Goal: Task Accomplishment & Management: Complete application form

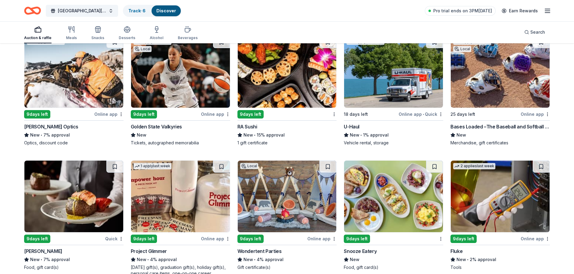
scroll to position [2766, 0]
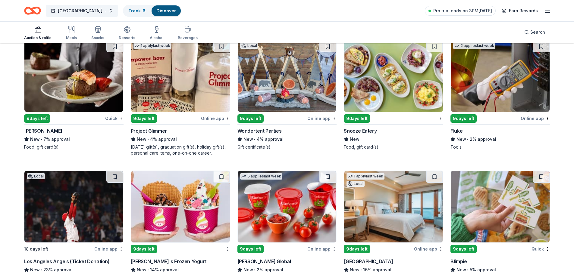
click at [516, 79] on img at bounding box center [499, 76] width 99 height 72
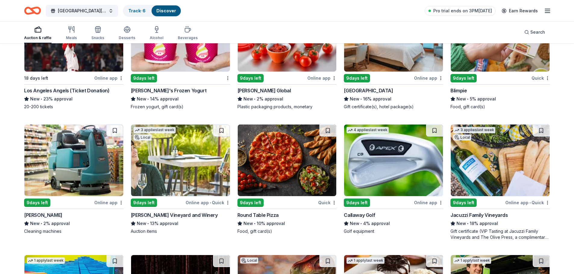
scroll to position [2977, 0]
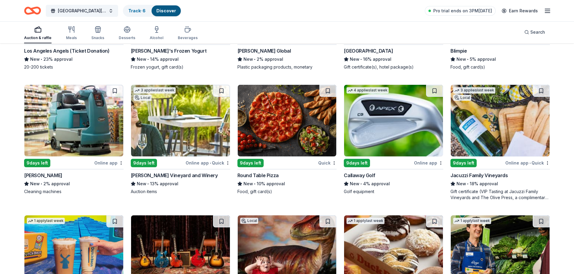
click at [408, 128] on img at bounding box center [393, 121] width 99 height 72
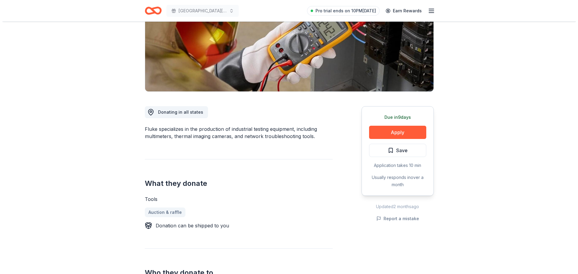
scroll to position [90, 0]
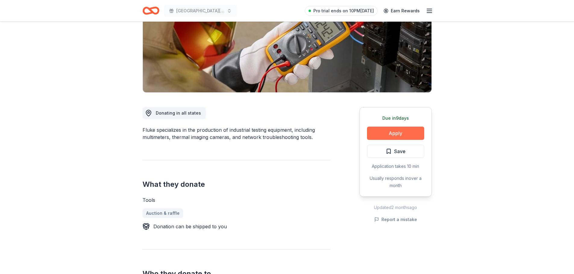
click at [393, 133] on button "Apply" at bounding box center [395, 133] width 57 height 13
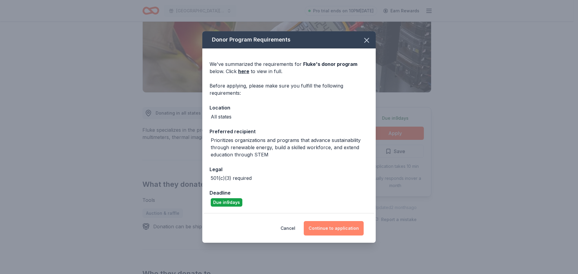
click at [338, 232] on button "Continue to application" at bounding box center [334, 228] width 60 height 14
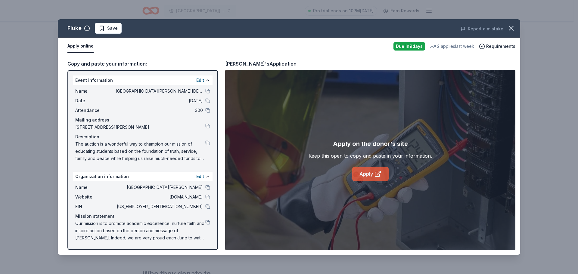
click at [371, 174] on link "Apply" at bounding box center [370, 174] width 36 height 14
click at [208, 126] on button at bounding box center [207, 126] width 5 height 5
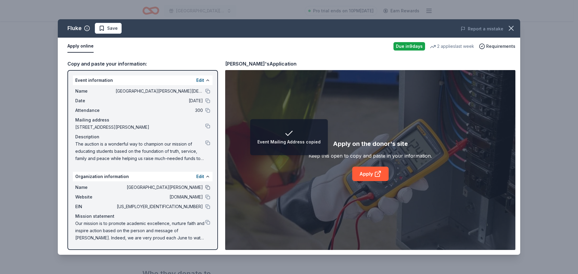
click at [207, 187] on button at bounding box center [207, 187] width 5 height 5
click at [208, 141] on button at bounding box center [207, 143] width 5 height 5
click at [206, 222] on button at bounding box center [207, 222] width 5 height 5
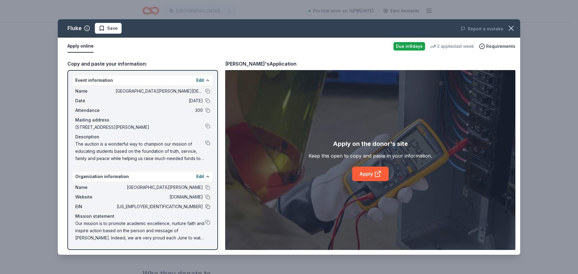
click at [208, 206] on button at bounding box center [207, 206] width 5 height 5
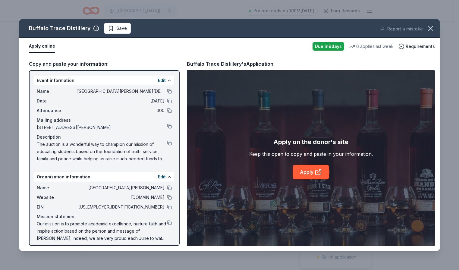
scroll to position [181, 0]
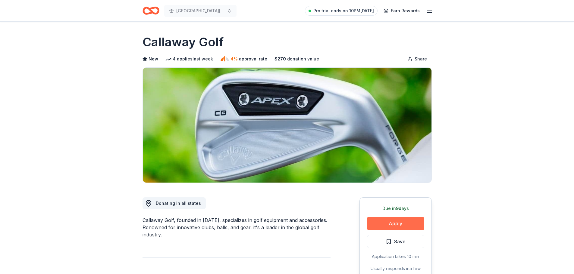
click at [396, 222] on button "Apply" at bounding box center [395, 223] width 57 height 13
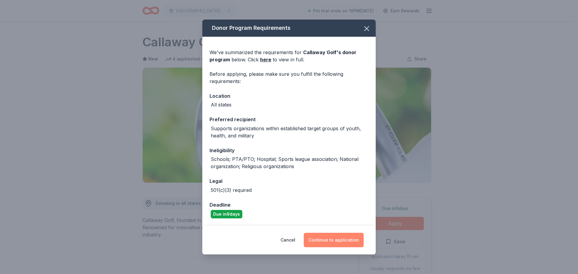
click at [338, 238] on button "Continue to application" at bounding box center [334, 240] width 60 height 14
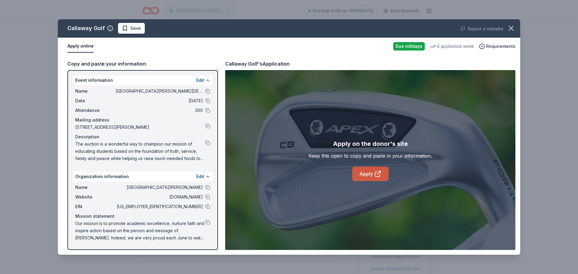
click at [369, 172] on link "Apply" at bounding box center [370, 174] width 36 height 14
click at [208, 207] on button at bounding box center [207, 206] width 5 height 5
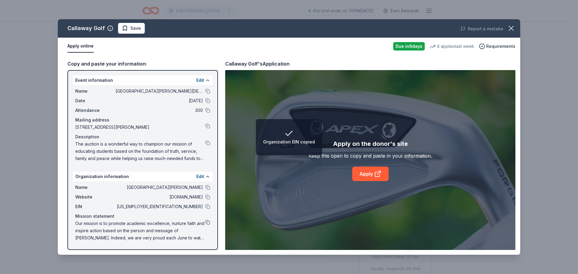
click at [207, 221] on button at bounding box center [207, 222] width 5 height 5
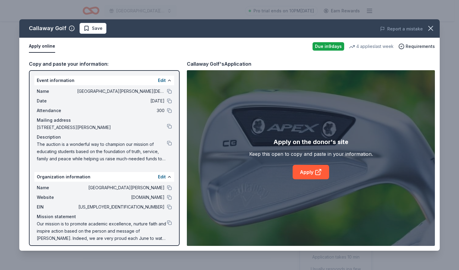
click at [167, 90] on button at bounding box center [169, 91] width 5 height 5
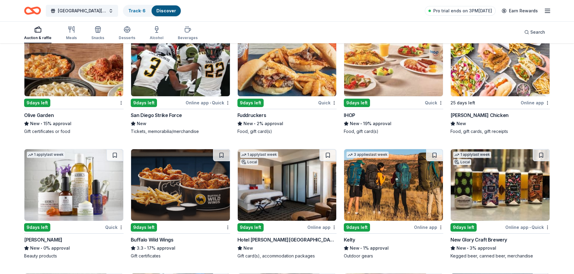
scroll to position [3862, 0]
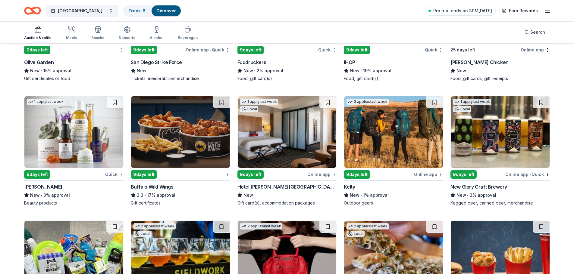
click at [65, 141] on img at bounding box center [73, 132] width 99 height 72
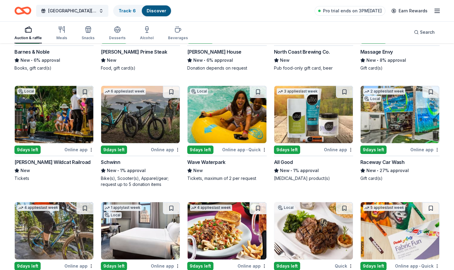
scroll to position [3952, 0]
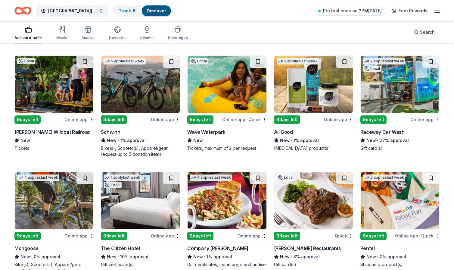
click at [145, 94] on img at bounding box center [140, 84] width 79 height 57
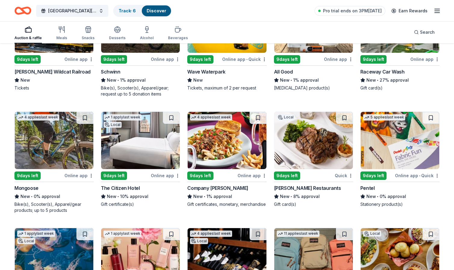
click at [59, 150] on img at bounding box center [54, 140] width 79 height 57
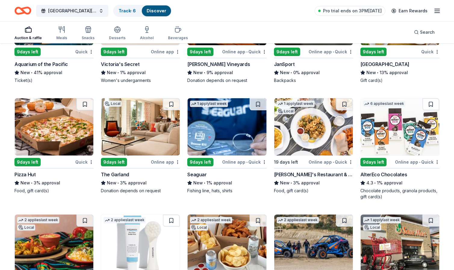
scroll to position [4374, 0]
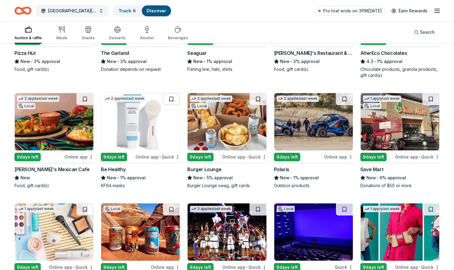
click at [319, 135] on img at bounding box center [313, 121] width 79 height 57
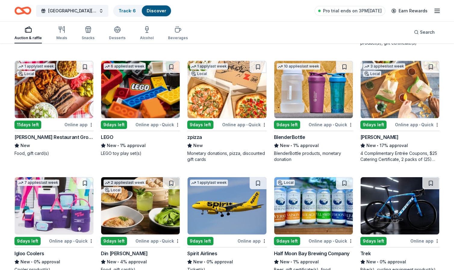
scroll to position [4637, 0]
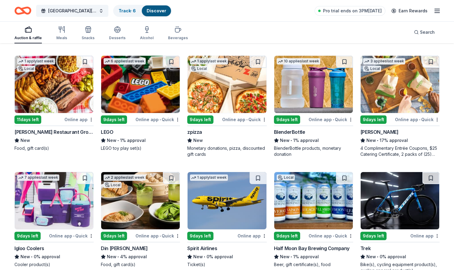
click at [405, 86] on img at bounding box center [400, 84] width 79 height 57
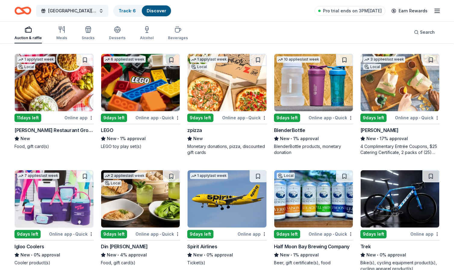
scroll to position [4689, 0]
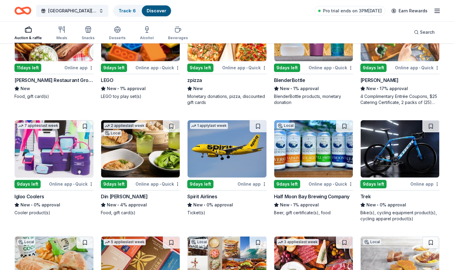
click at [404, 156] on img at bounding box center [400, 148] width 79 height 57
click at [62, 156] on img at bounding box center [54, 148] width 79 height 57
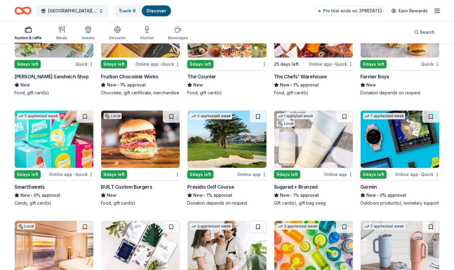
scroll to position [4930, 0]
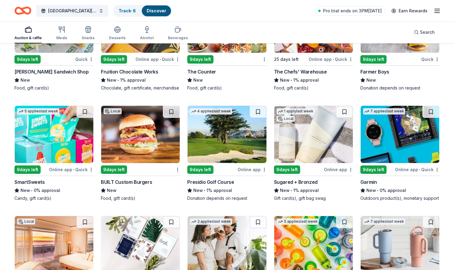
click at [403, 132] on img at bounding box center [400, 134] width 79 height 57
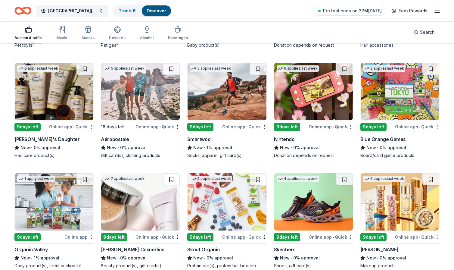
scroll to position [5317, 0]
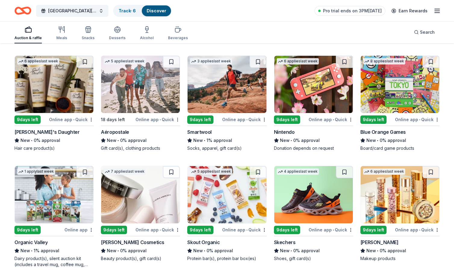
click at [315, 101] on img at bounding box center [313, 84] width 79 height 57
click at [50, 85] on img at bounding box center [54, 84] width 79 height 57
click at [146, 86] on img at bounding box center [140, 84] width 79 height 57
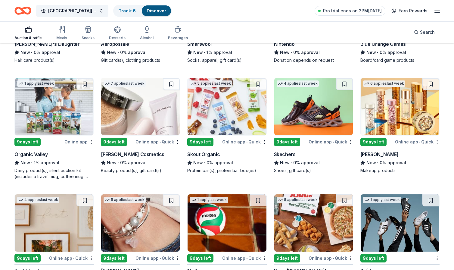
scroll to position [5407, 0]
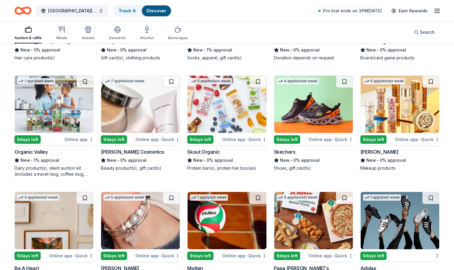
click at [317, 111] on img at bounding box center [313, 104] width 79 height 57
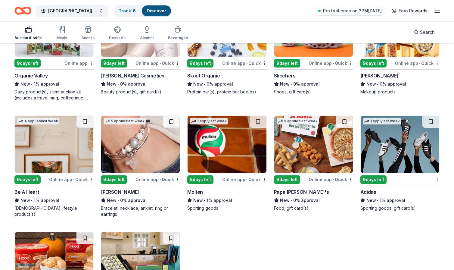
scroll to position [5497, 0]
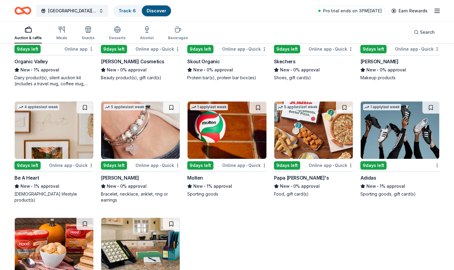
click at [226, 139] on img at bounding box center [227, 129] width 79 height 57
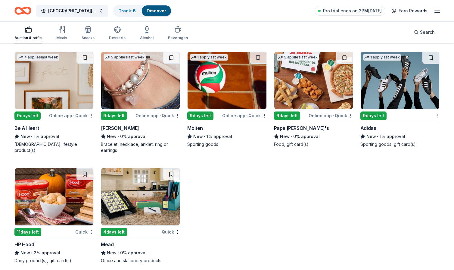
scroll to position [5553, 0]
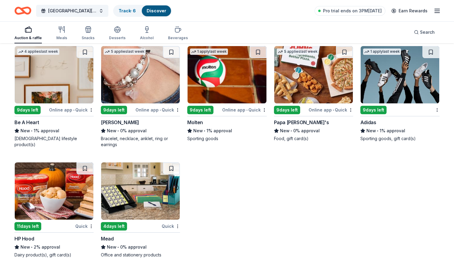
click at [401, 62] on img at bounding box center [400, 74] width 79 height 57
click at [138, 84] on img at bounding box center [140, 74] width 79 height 57
click at [51, 79] on img at bounding box center [54, 74] width 79 height 57
click at [437, 11] on icon "button" at bounding box center [437, 10] width 7 height 7
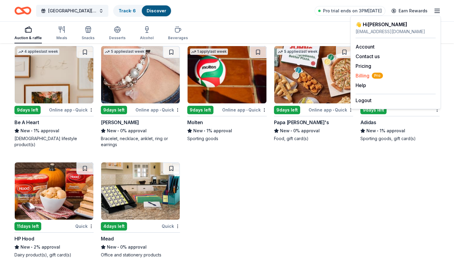
click at [360, 76] on span "Billing Pro" at bounding box center [369, 75] width 27 height 7
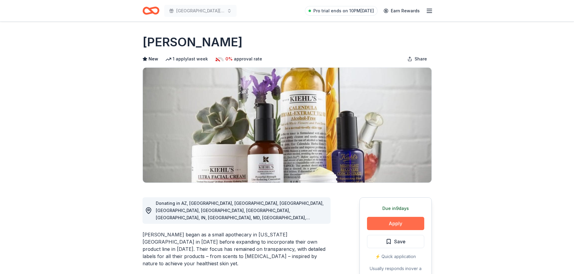
click at [395, 223] on button "Apply" at bounding box center [395, 223] width 57 height 13
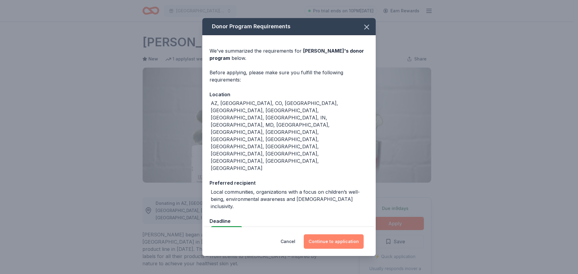
click at [335, 235] on button "Continue to application" at bounding box center [334, 242] width 60 height 14
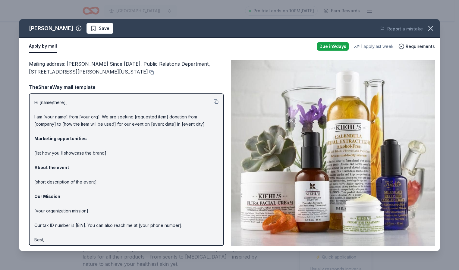
click at [243, 28] on div "[PERSON_NAME] Save" at bounding box center [145, 28] width 252 height 11
drag, startPoint x: 46, startPoint y: 30, endPoint x: 28, endPoint y: 30, distance: 18.1
click at [28, 30] on div "[PERSON_NAME] Save" at bounding box center [145, 28] width 252 height 11
drag, startPoint x: 83, startPoint y: 64, endPoint x: 67, endPoint y: 65, distance: 16.3
click at [67, 65] on div "Mailing address : [PERSON_NAME] Since [DATE], Public Relations Department, [STR…" at bounding box center [126, 68] width 195 height 16
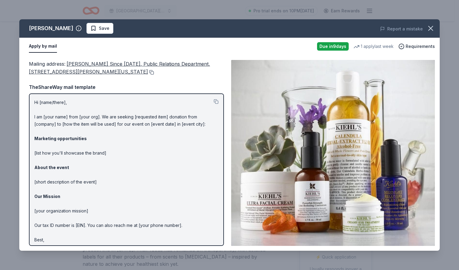
click at [148, 72] on button at bounding box center [151, 72] width 6 height 5
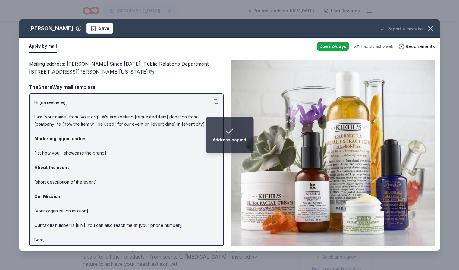
click at [232, 10] on div "[PERSON_NAME] Save Report a mistake Apply by mail Due [DATE] 1 apply last week …" at bounding box center [229, 135] width 459 height 270
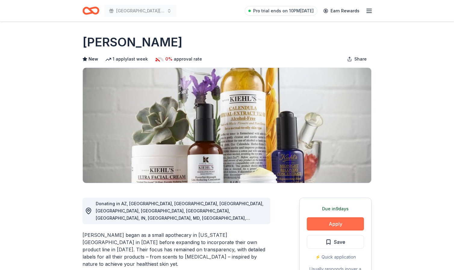
click at [341, 220] on button "Apply" at bounding box center [335, 223] width 57 height 13
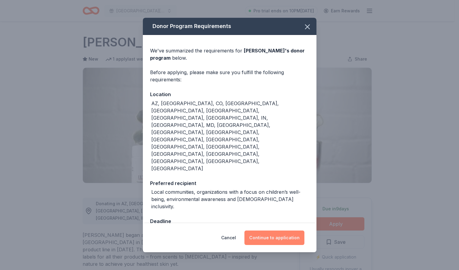
click at [280, 230] on button "Continue to application" at bounding box center [274, 237] width 60 height 14
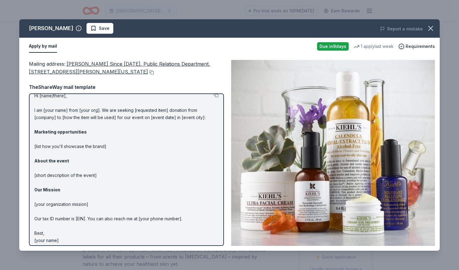
scroll to position [10, 0]
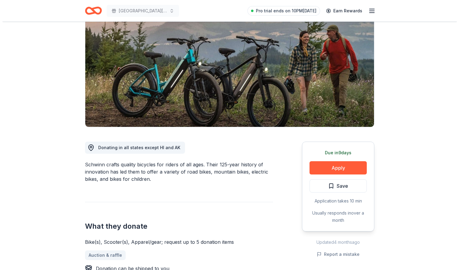
scroll to position [60, 0]
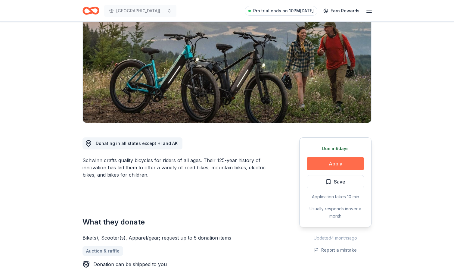
click at [334, 163] on button "Apply" at bounding box center [335, 163] width 57 height 13
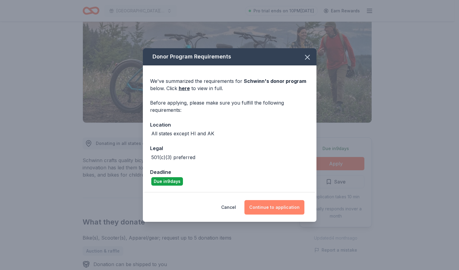
click at [271, 206] on button "Continue to application" at bounding box center [274, 207] width 60 height 14
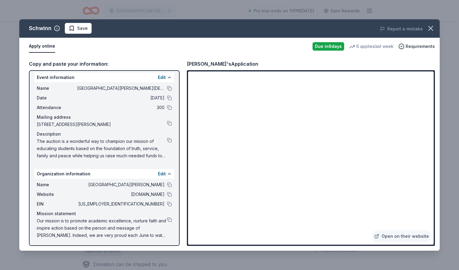
scroll to position [4, 0]
drag, startPoint x: 166, startPoint y: 183, endPoint x: 189, endPoint y: 181, distance: 23.6
click at [167, 183] on button at bounding box center [169, 183] width 5 height 5
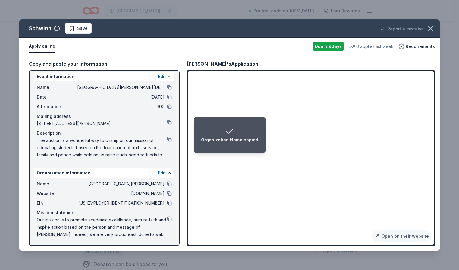
click at [167, 201] on button at bounding box center [169, 203] width 5 height 5
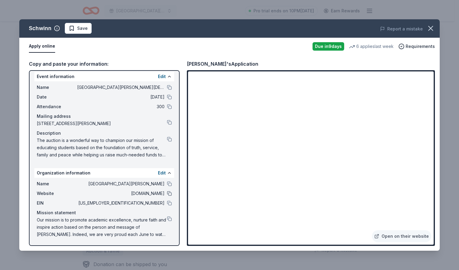
click at [167, 194] on button at bounding box center [169, 193] width 5 height 5
click at [167, 87] on button at bounding box center [169, 87] width 5 height 5
click at [167, 138] on button at bounding box center [169, 139] width 5 height 5
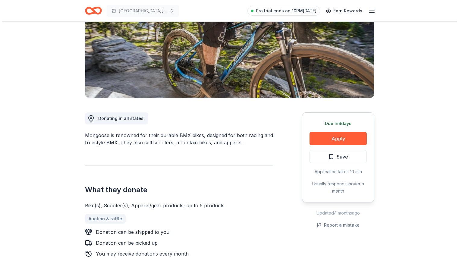
scroll to position [90, 0]
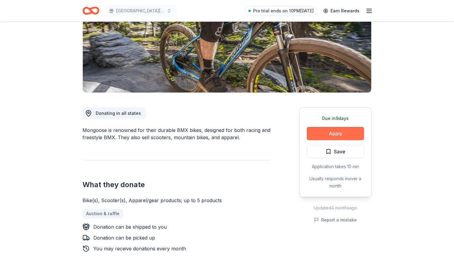
click at [338, 132] on button "Apply" at bounding box center [335, 133] width 57 height 13
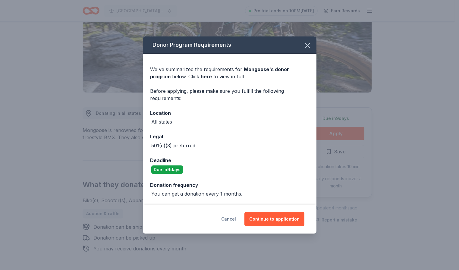
click at [236, 215] on button "Cancel" at bounding box center [228, 219] width 15 height 14
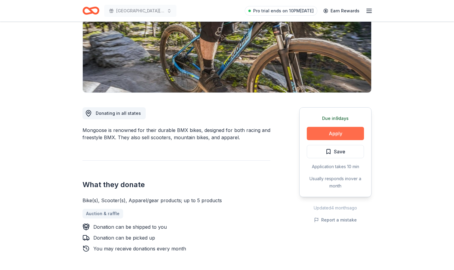
click at [333, 134] on button "Apply" at bounding box center [335, 133] width 57 height 13
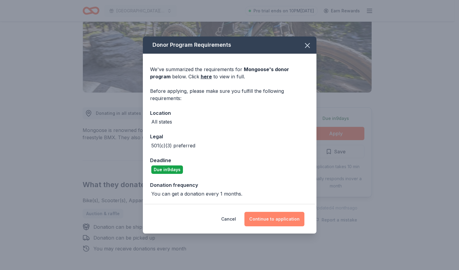
click at [276, 216] on button "Continue to application" at bounding box center [274, 219] width 60 height 14
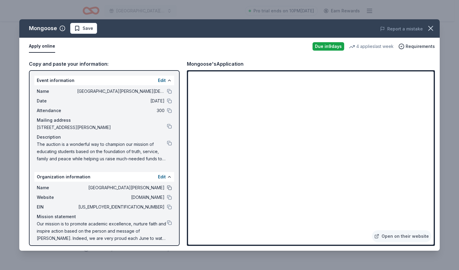
click at [167, 187] on button at bounding box center [169, 187] width 5 height 5
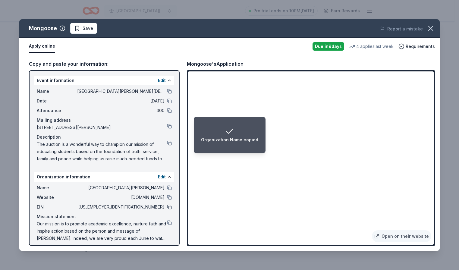
click at [167, 207] on button at bounding box center [169, 206] width 5 height 5
click at [167, 197] on button at bounding box center [169, 197] width 5 height 5
click at [165, 88] on div "Name St. Norbert Catholic School 2025 Dinner Auction 60th Anniversary" at bounding box center [104, 91] width 135 height 7
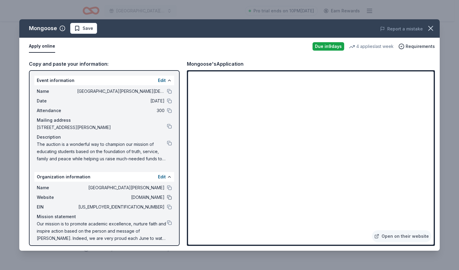
click at [167, 197] on button at bounding box center [169, 197] width 5 height 5
click at [167, 141] on button at bounding box center [169, 143] width 5 height 5
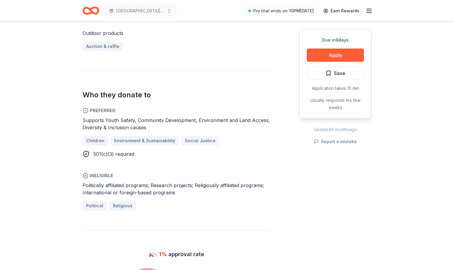
scroll to position [301, 0]
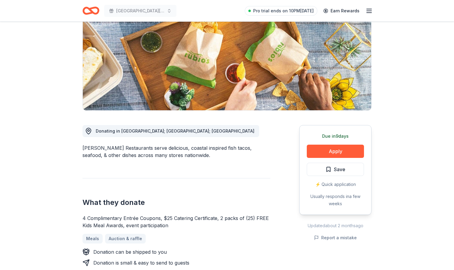
scroll to position [90, 0]
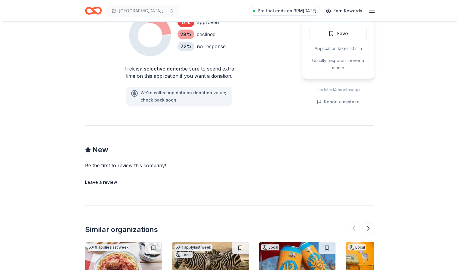
scroll to position [331, 0]
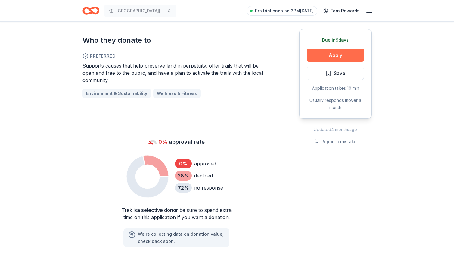
click at [336, 51] on button "Apply" at bounding box center [335, 54] width 57 height 13
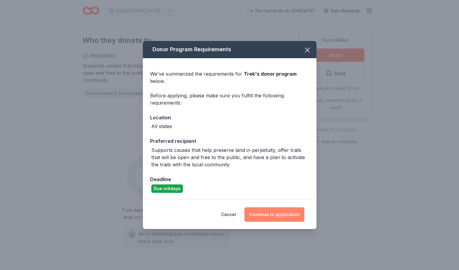
click at [275, 213] on button "Continue to application" at bounding box center [274, 214] width 60 height 14
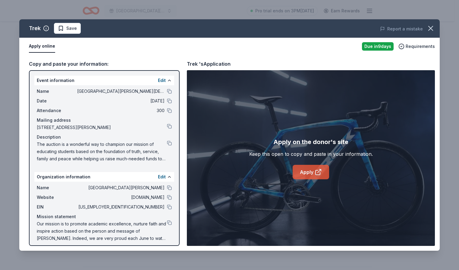
click at [306, 171] on link "Apply" at bounding box center [310, 172] width 36 height 14
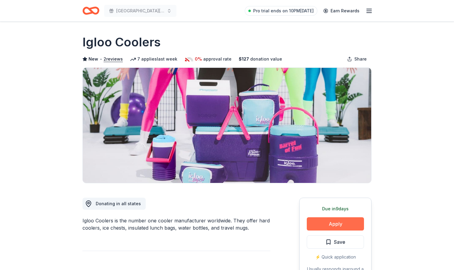
click at [337, 224] on button "Apply" at bounding box center [335, 223] width 57 height 13
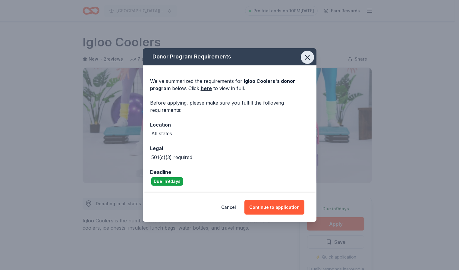
drag, startPoint x: 305, startPoint y: 54, endPoint x: 277, endPoint y: 73, distance: 33.5
click at [304, 55] on icon "button" at bounding box center [307, 57] width 8 height 8
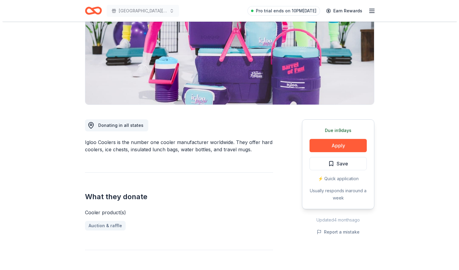
scroll to position [90, 0]
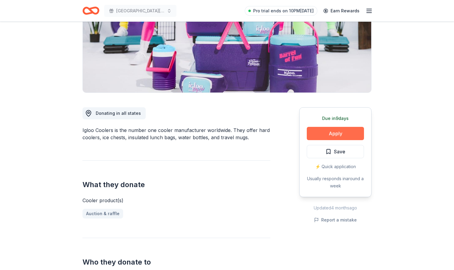
click at [335, 130] on button "Apply" at bounding box center [335, 133] width 57 height 13
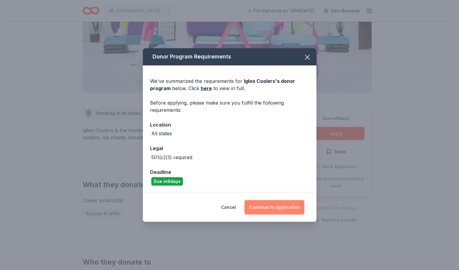
click at [275, 205] on button "Continue to application" at bounding box center [274, 207] width 60 height 14
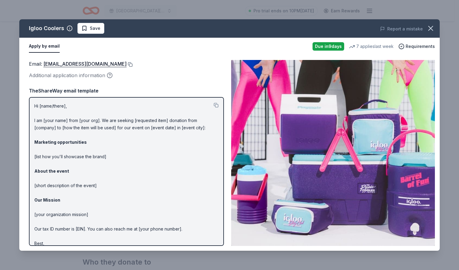
click at [126, 63] on button at bounding box center [129, 64] width 6 height 5
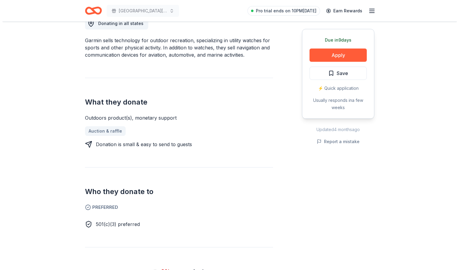
scroll to position [181, 0]
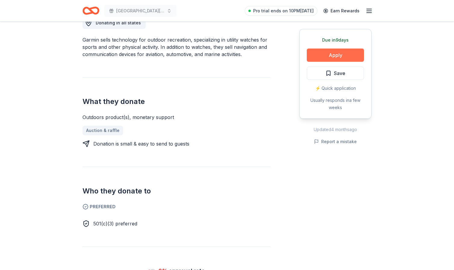
click at [333, 51] on button "Apply" at bounding box center [335, 54] width 57 height 13
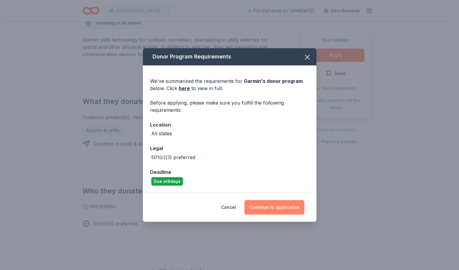
click at [273, 207] on button "Continue to application" at bounding box center [274, 207] width 60 height 14
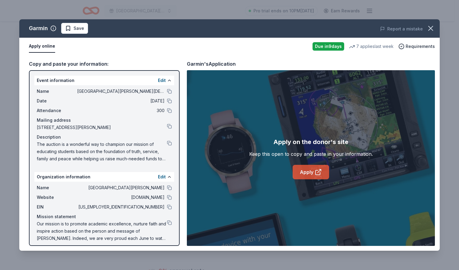
click at [314, 172] on link "Apply" at bounding box center [310, 172] width 36 height 14
click at [167, 125] on button at bounding box center [169, 126] width 5 height 5
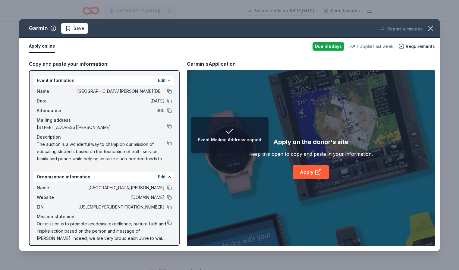
click at [167, 91] on button at bounding box center [169, 91] width 5 height 5
click at [167, 143] on button at bounding box center [169, 143] width 5 height 5
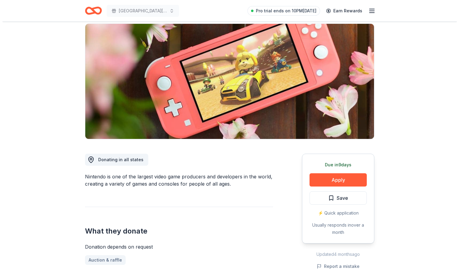
scroll to position [120, 0]
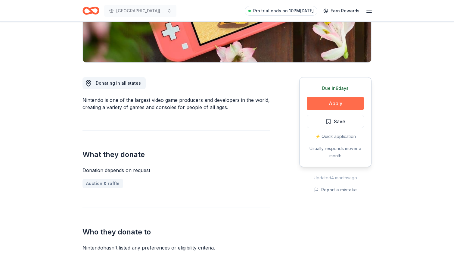
click at [338, 98] on button "Apply" at bounding box center [335, 103] width 57 height 13
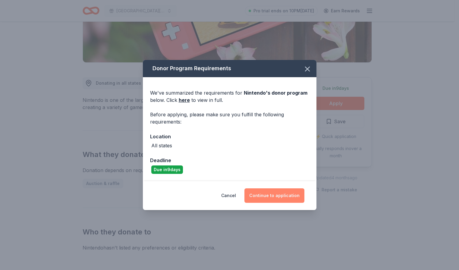
click at [278, 196] on button "Continue to application" at bounding box center [274, 195] width 60 height 14
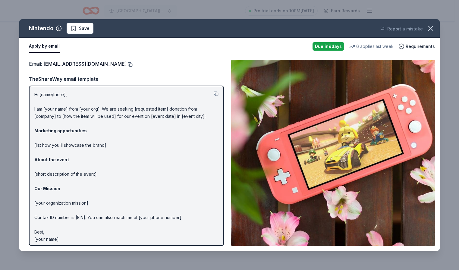
click at [132, 63] on button at bounding box center [129, 64] width 6 height 5
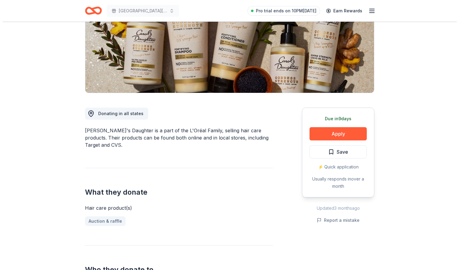
scroll to position [90, 0]
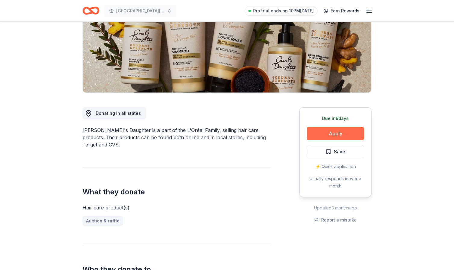
click at [339, 132] on button "Apply" at bounding box center [335, 133] width 57 height 13
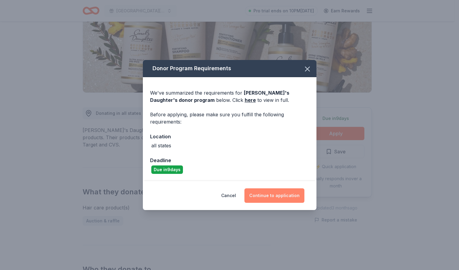
click at [284, 196] on button "Continue to application" at bounding box center [274, 195] width 60 height 14
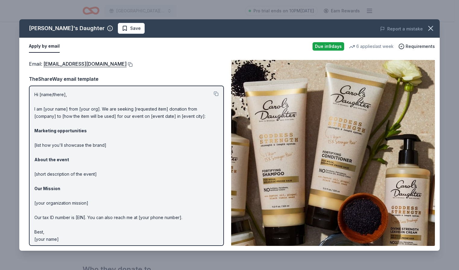
click at [130, 63] on button at bounding box center [129, 64] width 6 height 5
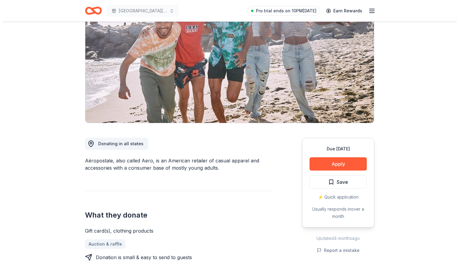
scroll to position [60, 0]
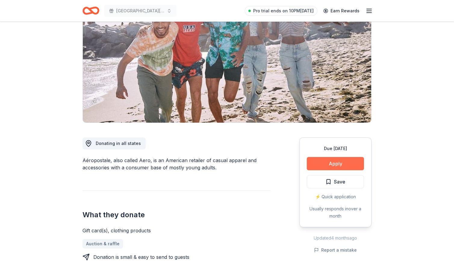
click at [334, 162] on button "Apply" at bounding box center [335, 163] width 57 height 13
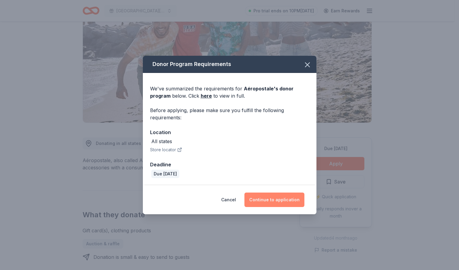
click at [280, 201] on button "Continue to application" at bounding box center [274, 199] width 60 height 14
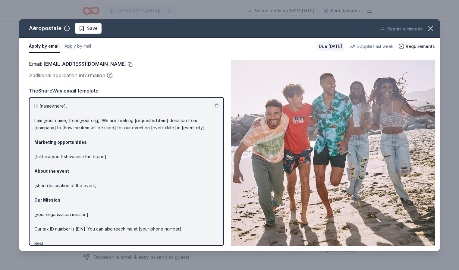
drag, startPoint x: 135, startPoint y: 63, endPoint x: 140, endPoint y: 63, distance: 4.2
click at [132, 63] on button at bounding box center [129, 64] width 6 height 5
drag, startPoint x: 60, startPoint y: 26, endPoint x: 17, endPoint y: 26, distance: 43.1
click at [17, 26] on div "Aéropostale Save Report a mistake Apply by email Apply by mail Due in 18 days 5…" at bounding box center [229, 135] width 459 height 270
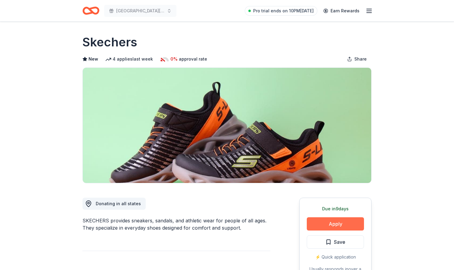
click at [340, 221] on button "Apply" at bounding box center [335, 223] width 57 height 13
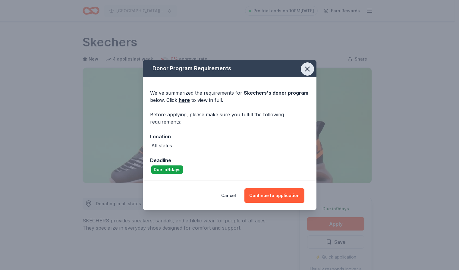
click at [308, 67] on icon "button" at bounding box center [307, 69] width 8 height 8
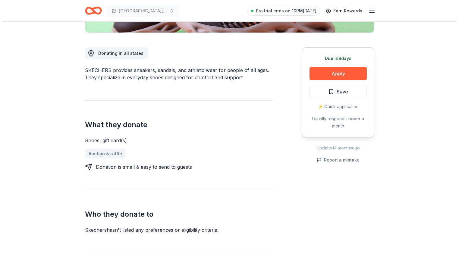
scroll to position [151, 0]
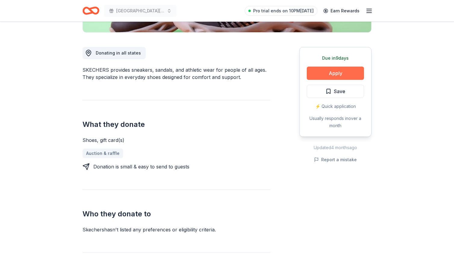
click at [330, 71] on button "Apply" at bounding box center [335, 73] width 57 height 13
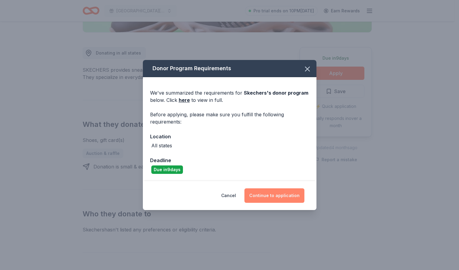
click at [284, 194] on button "Continue to application" at bounding box center [274, 195] width 60 height 14
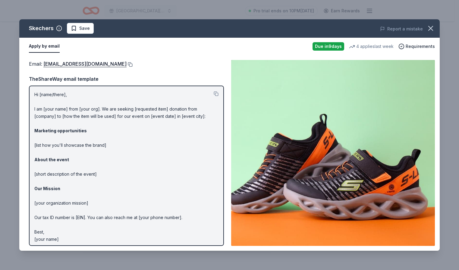
click at [126, 62] on button at bounding box center [129, 64] width 6 height 5
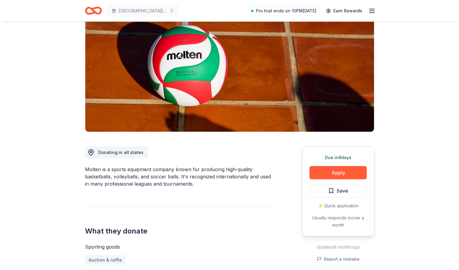
scroll to position [120, 0]
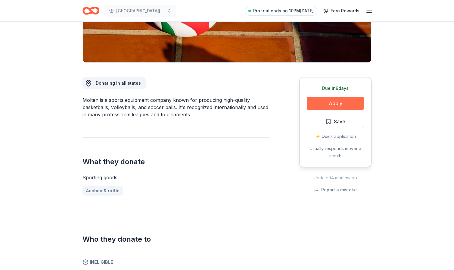
click at [337, 98] on button "Apply" at bounding box center [335, 103] width 57 height 13
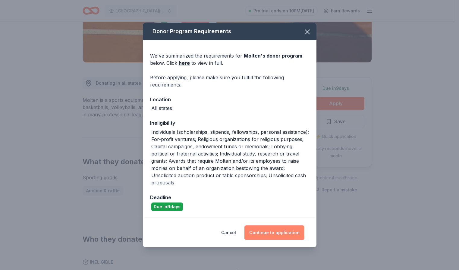
click at [282, 232] on button "Continue to application" at bounding box center [274, 232] width 60 height 14
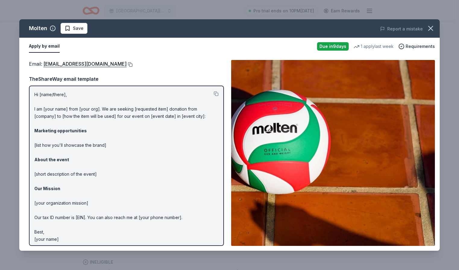
click at [126, 63] on button at bounding box center [129, 64] width 6 height 5
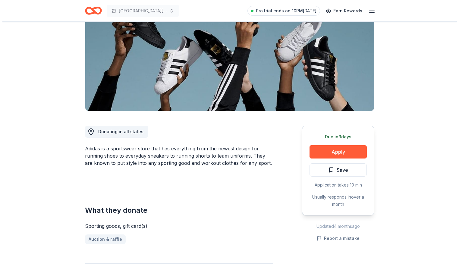
scroll to position [90, 0]
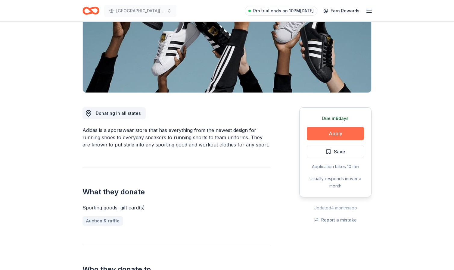
click at [331, 129] on button "Apply" at bounding box center [335, 133] width 57 height 13
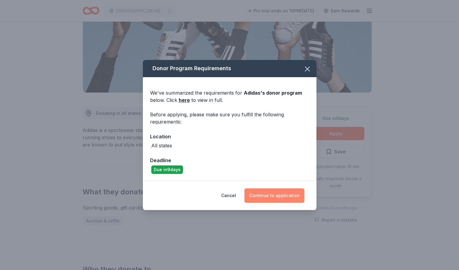
click at [279, 194] on button "Continue to application" at bounding box center [274, 195] width 60 height 14
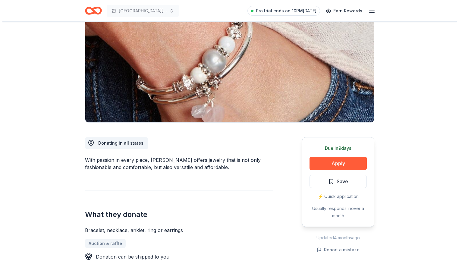
scroll to position [90, 0]
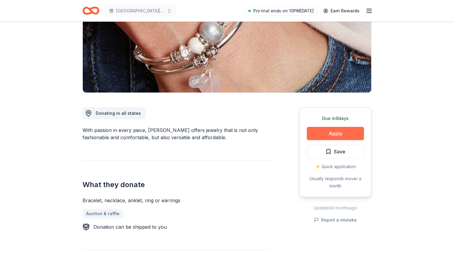
click at [334, 130] on button "Apply" at bounding box center [335, 133] width 57 height 13
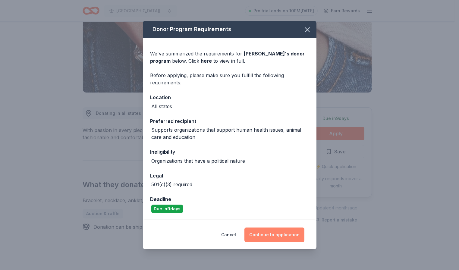
click at [276, 237] on button "Continue to application" at bounding box center [274, 234] width 60 height 14
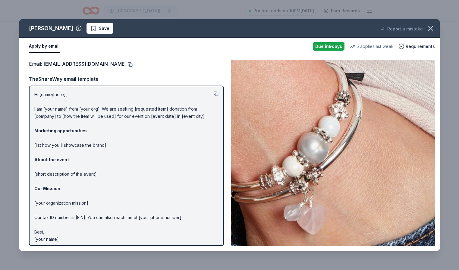
click at [126, 65] on button at bounding box center [129, 64] width 6 height 5
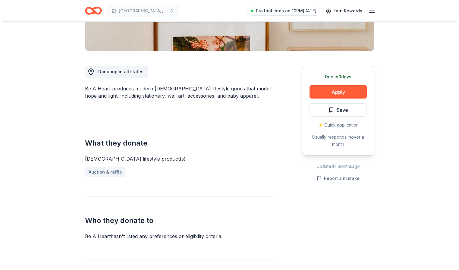
scroll to position [151, 0]
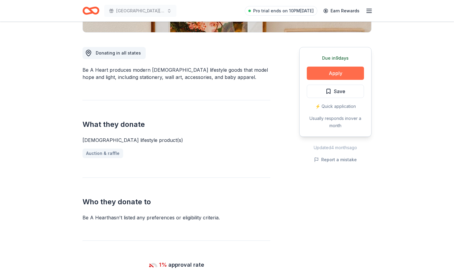
click at [333, 71] on button "Apply" at bounding box center [335, 73] width 57 height 13
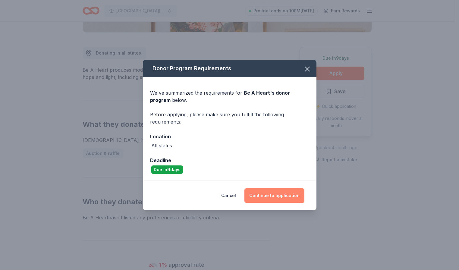
click at [281, 190] on button "Continue to application" at bounding box center [274, 195] width 60 height 14
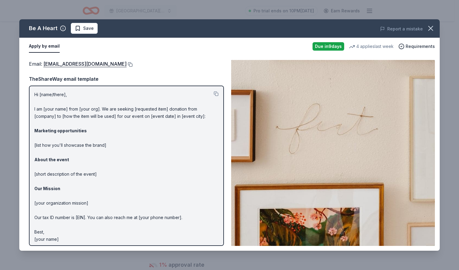
click at [126, 65] on button at bounding box center [129, 64] width 6 height 5
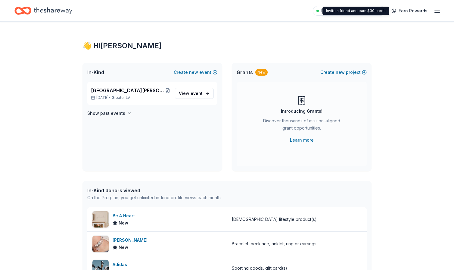
click at [437, 8] on icon "button" at bounding box center [437, 10] width 7 height 7
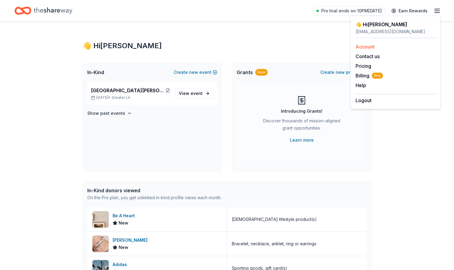
click at [364, 46] on link "Account" at bounding box center [365, 47] width 19 height 6
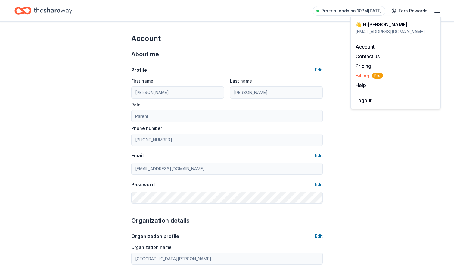
click at [362, 76] on span "Billing Pro" at bounding box center [369, 75] width 27 height 7
